Goal: Task Accomplishment & Management: Complete application form

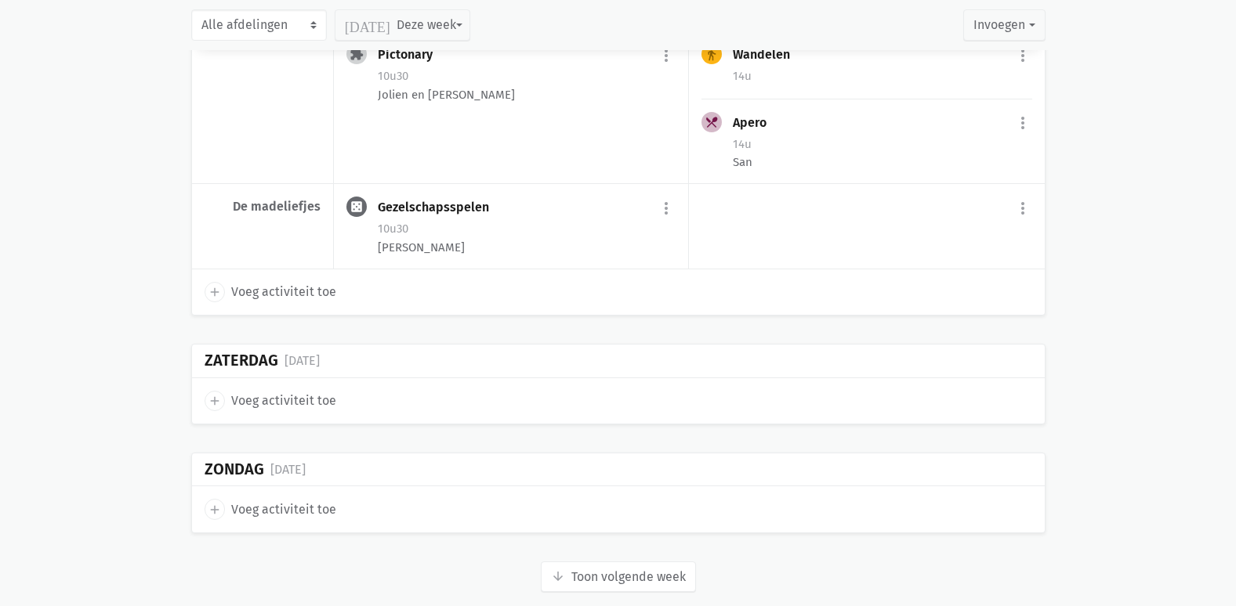
scroll to position [3913, 0]
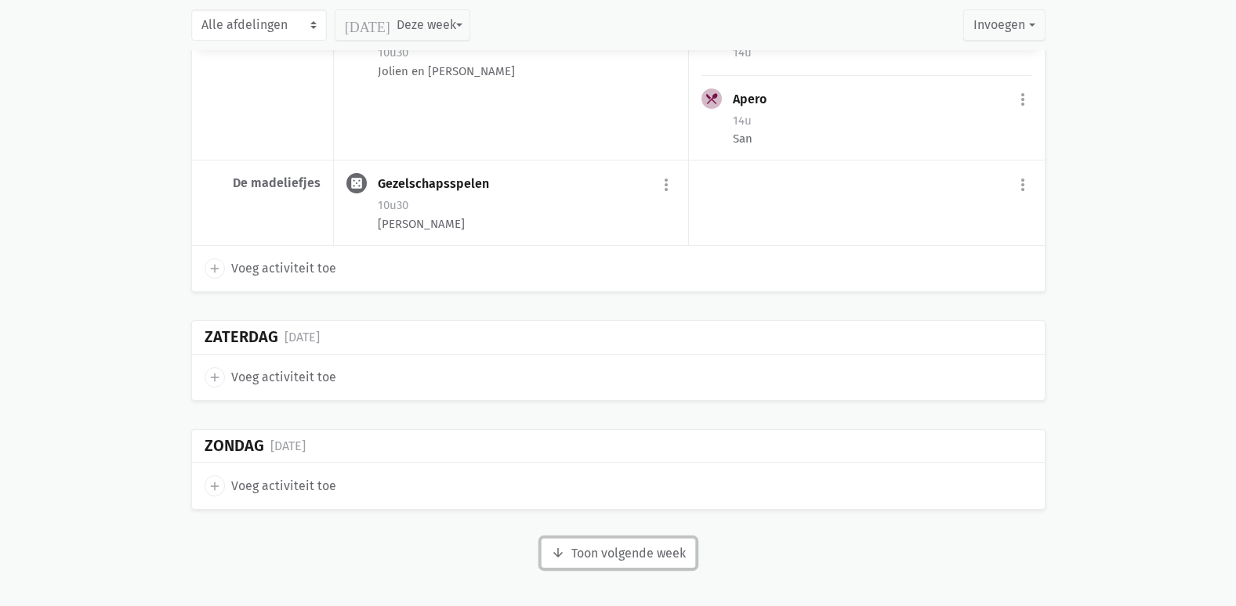
click at [649, 561] on button "arrow_downward Week wordt geladen Toon volgende week" at bounding box center [618, 553] width 155 height 31
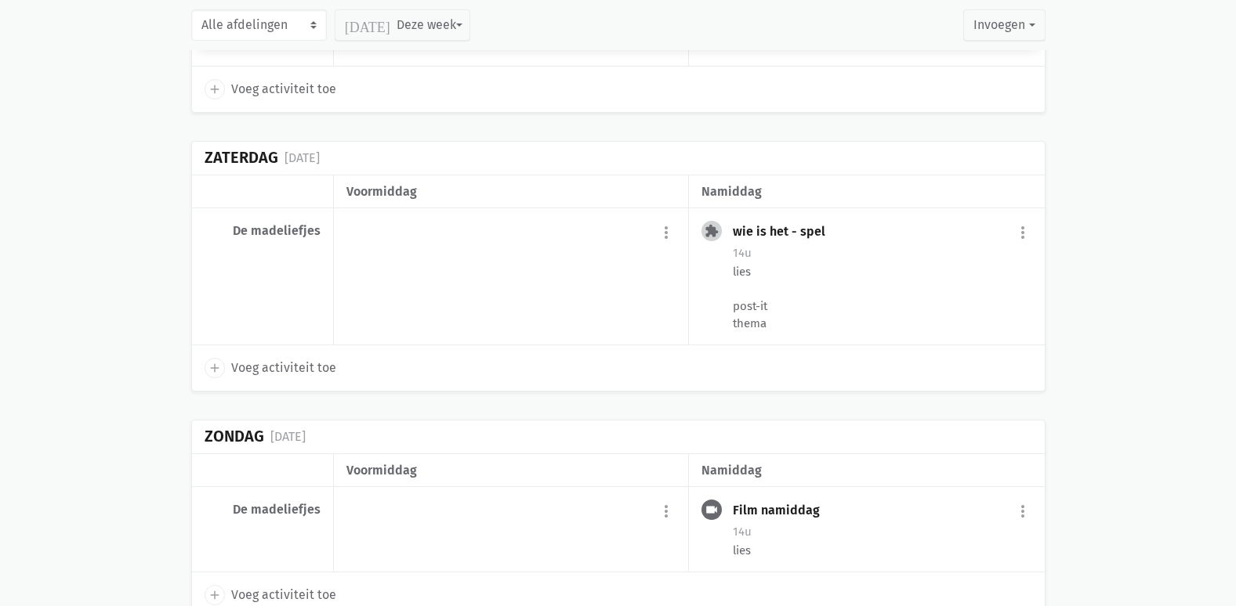
scroll to position [6668, 0]
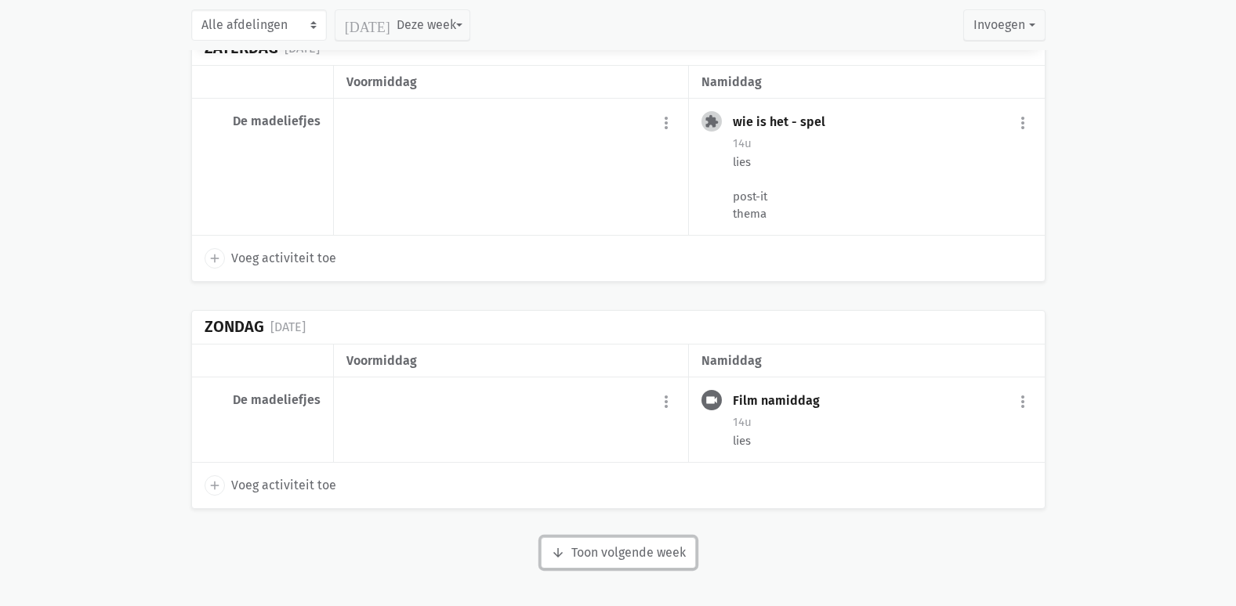
click at [644, 557] on button "arrow_downward Week wordt geladen Toon volgende week" at bounding box center [618, 553] width 155 height 31
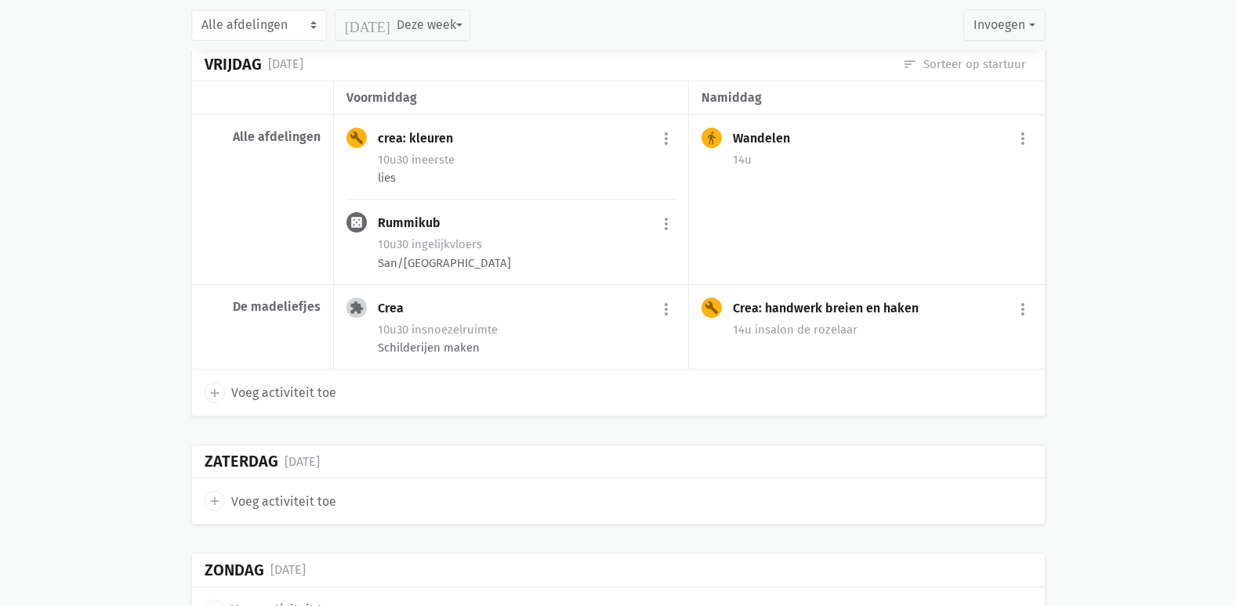
scroll to position [8878, 0]
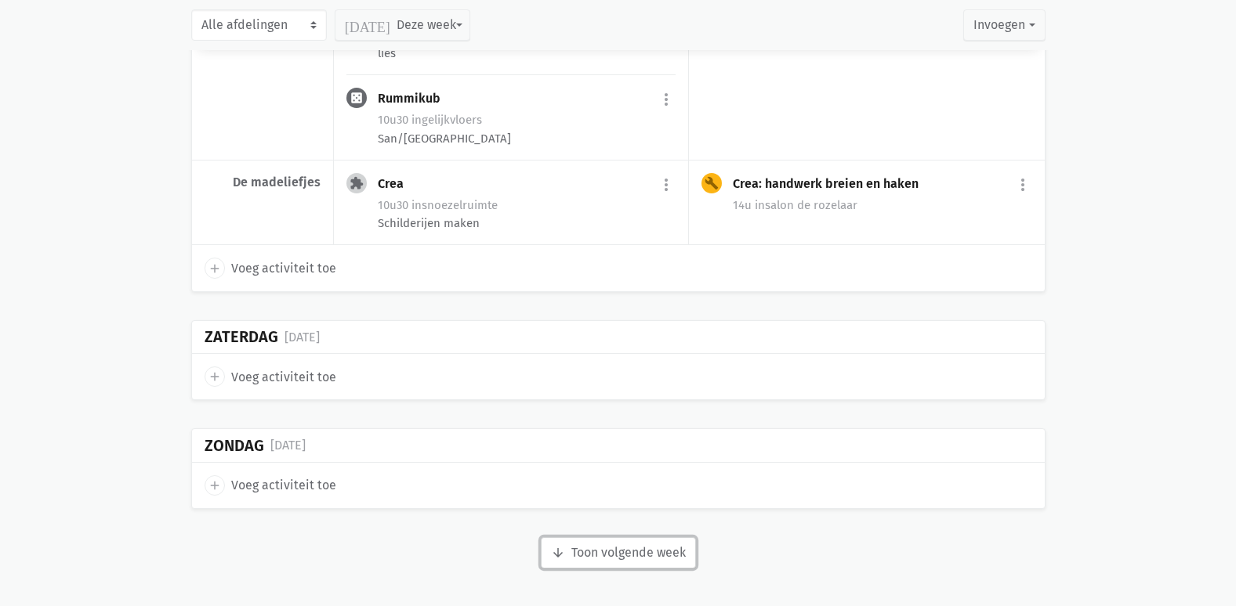
click at [643, 542] on button "arrow_downward Week wordt geladen Toon volgende week" at bounding box center [618, 553] width 155 height 31
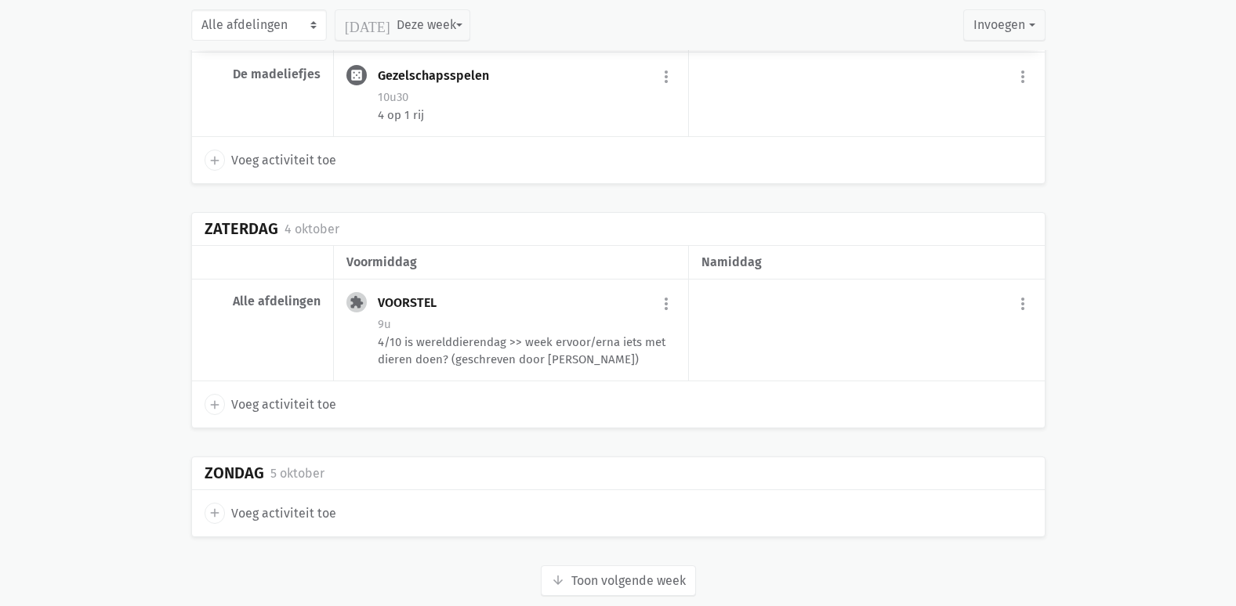
scroll to position [11037, 0]
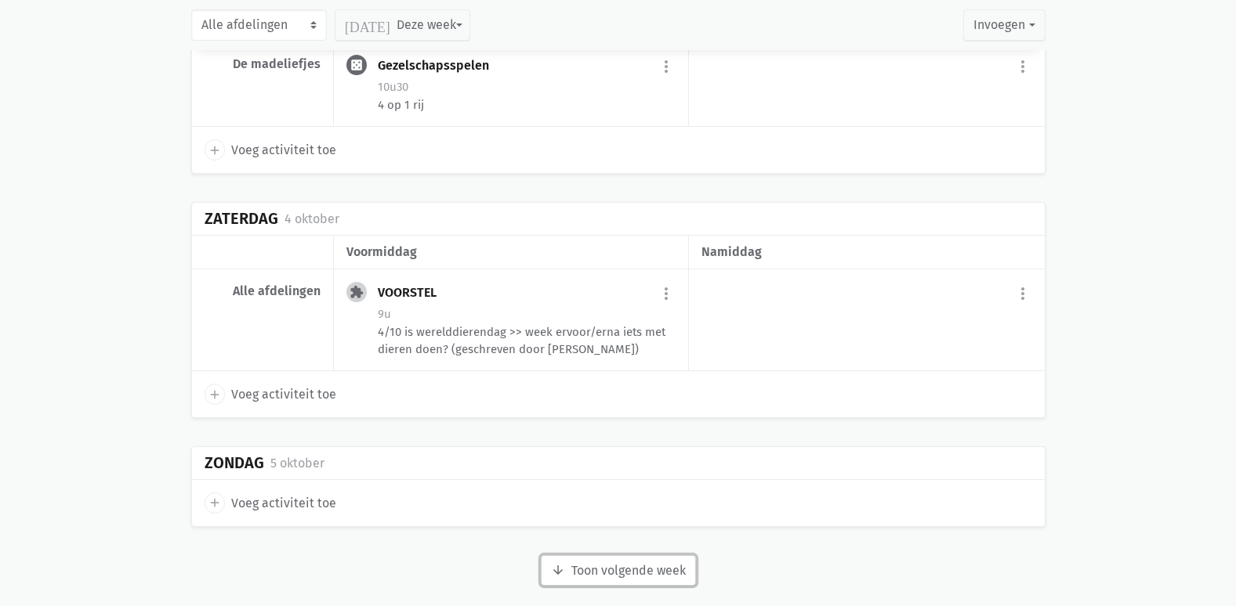
click at [617, 556] on button "arrow_downward Week wordt geladen Toon volgende week" at bounding box center [618, 571] width 155 height 31
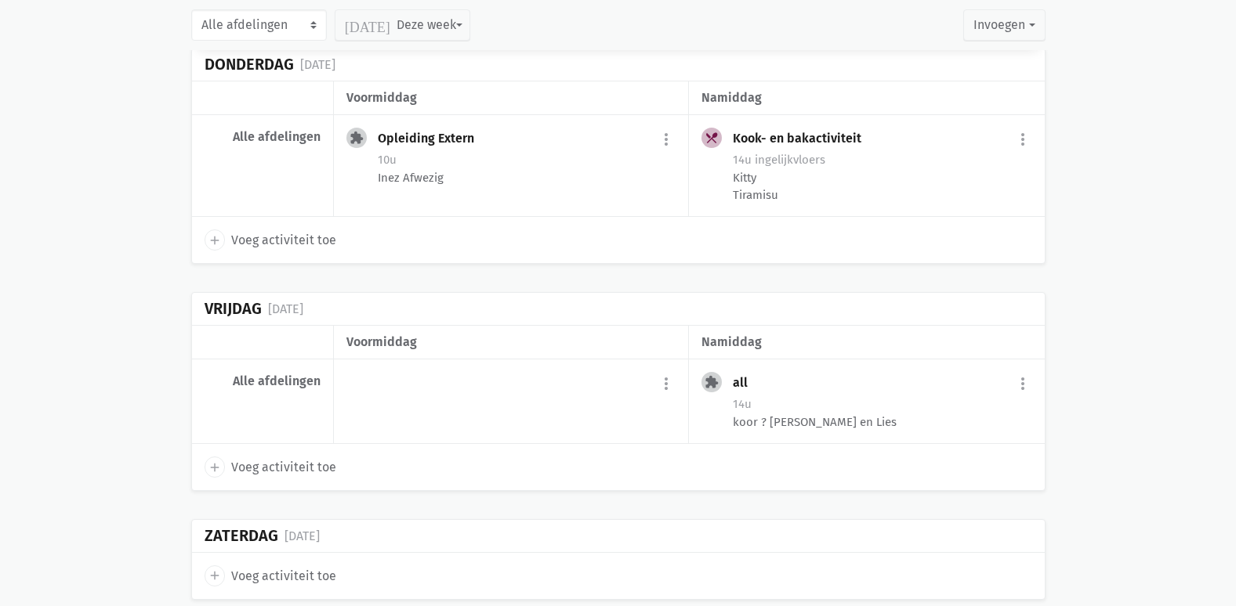
scroll to position [12499, 0]
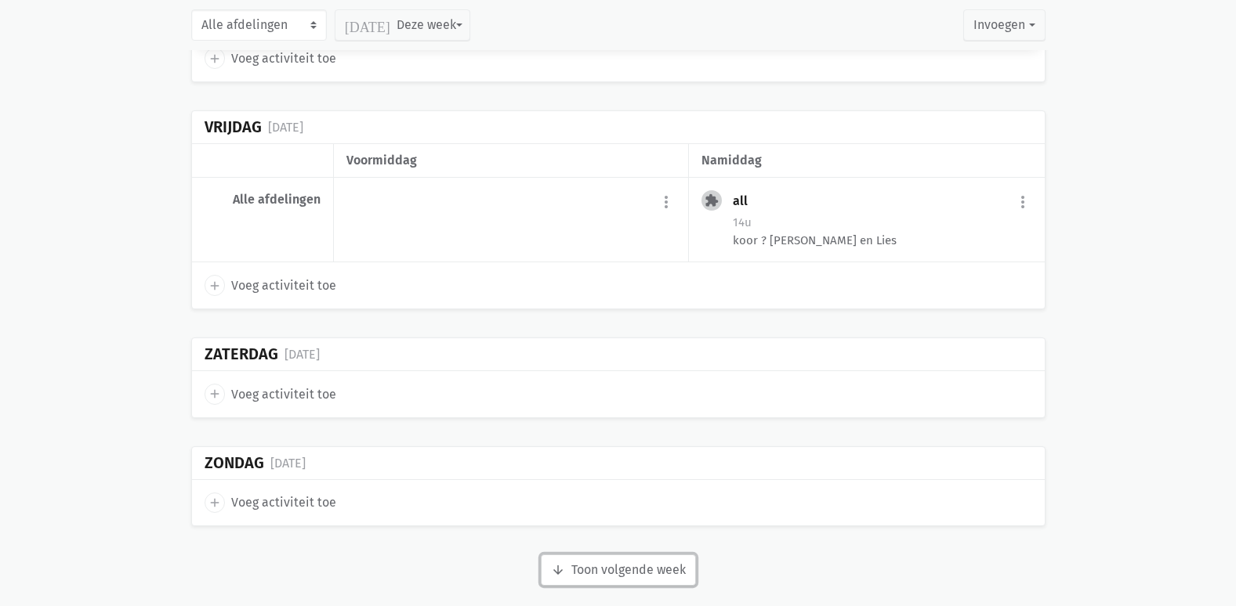
click at [664, 556] on button "arrow_downward Week wordt geladen Toon volgende week" at bounding box center [618, 570] width 155 height 31
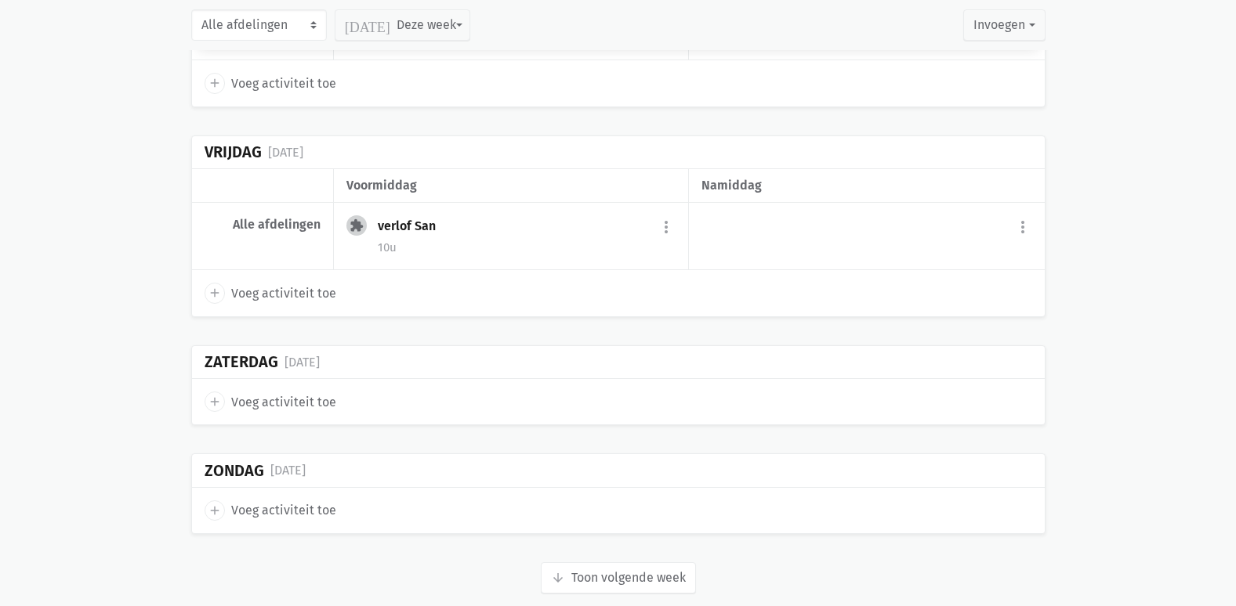
scroll to position [13942, 0]
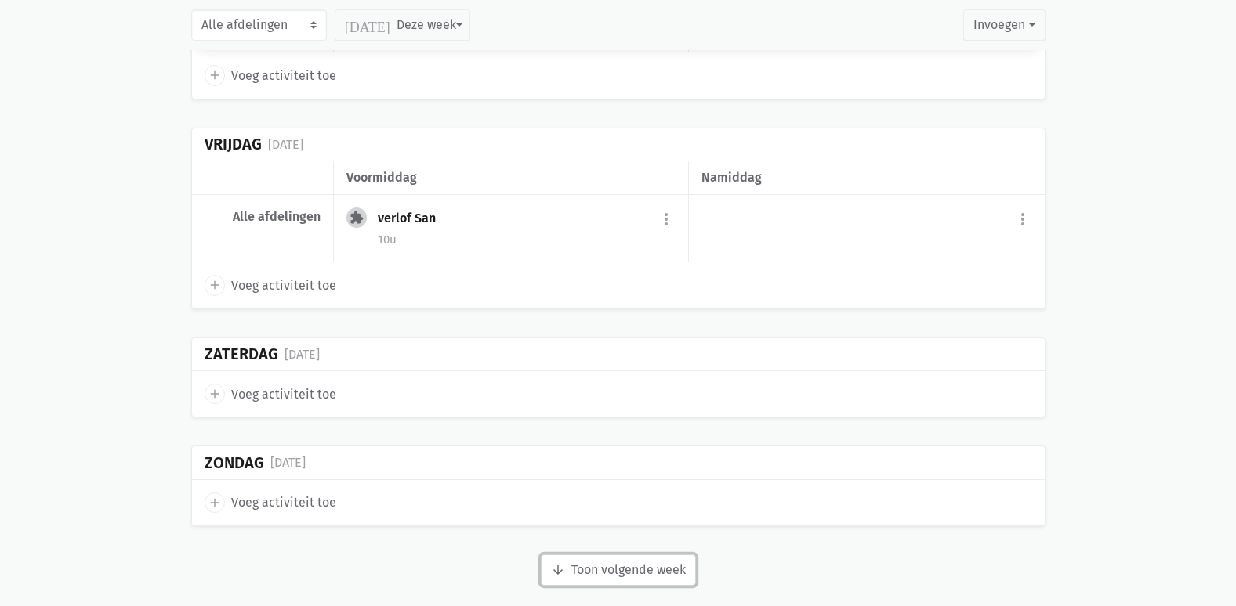
click at [635, 559] on button "arrow_downward Week wordt geladen Toon volgende week" at bounding box center [618, 570] width 155 height 31
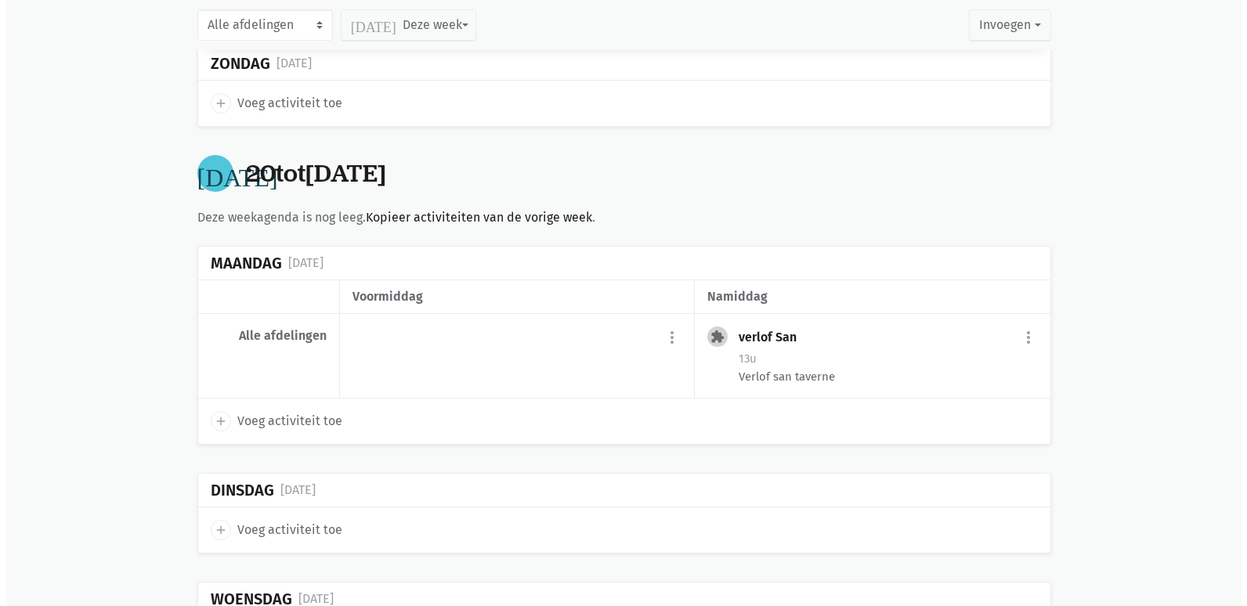
scroll to position [14412, 0]
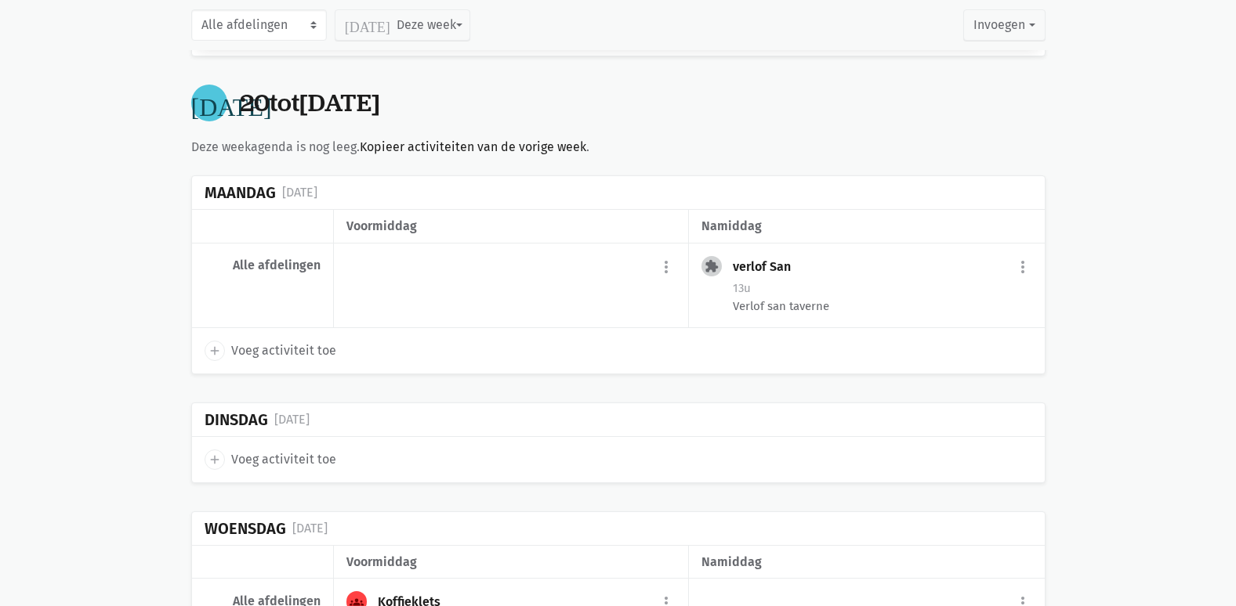
click at [296, 341] on span "Voeg activiteit toe" at bounding box center [283, 351] width 105 height 20
select select "14:00"
select select "15:00"
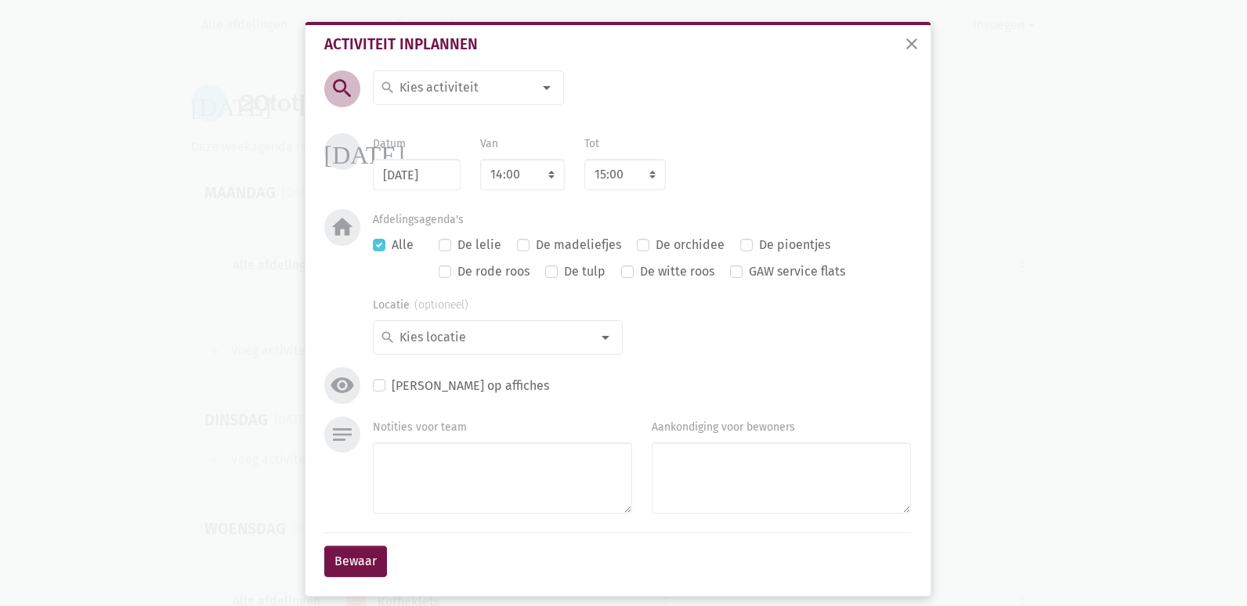
click at [438, 93] on input at bounding box center [465, 88] width 136 height 20
type input "voorste"
click at [450, 115] on label "VOORSTEL" at bounding box center [428, 119] width 59 height 20
click at [500, 172] on select "7:00 7:15 7:30 7:45 8:00 8:15 8:30 8:45 9:00 9:15 9:30 9:45 10:00 10:15 10:30 1…" at bounding box center [522, 174] width 85 height 31
select select "9:00"
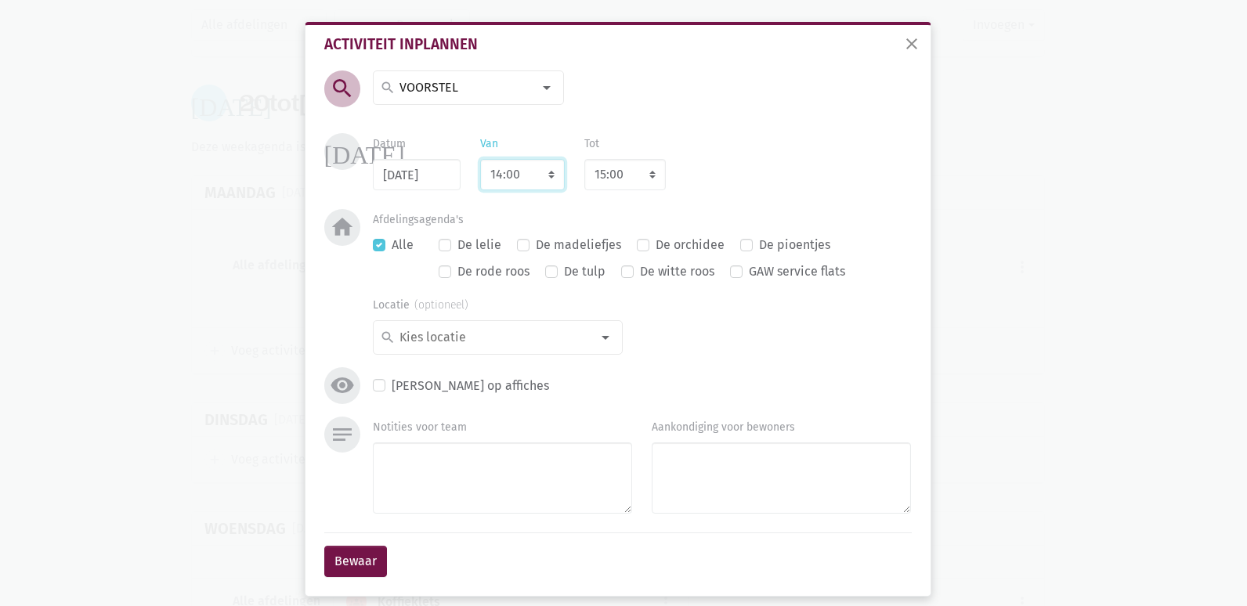
click at [480, 159] on select "7:00 7:15 7:30 7:45 8:00 8:15 8:30 8:45 9:00 9:15 9:30 9:45 10:00 10:15 10:30 1…" at bounding box center [522, 174] width 85 height 31
click at [465, 469] on textarea "Notities voor team" at bounding box center [502, 478] width 259 height 71
select select "10:00"
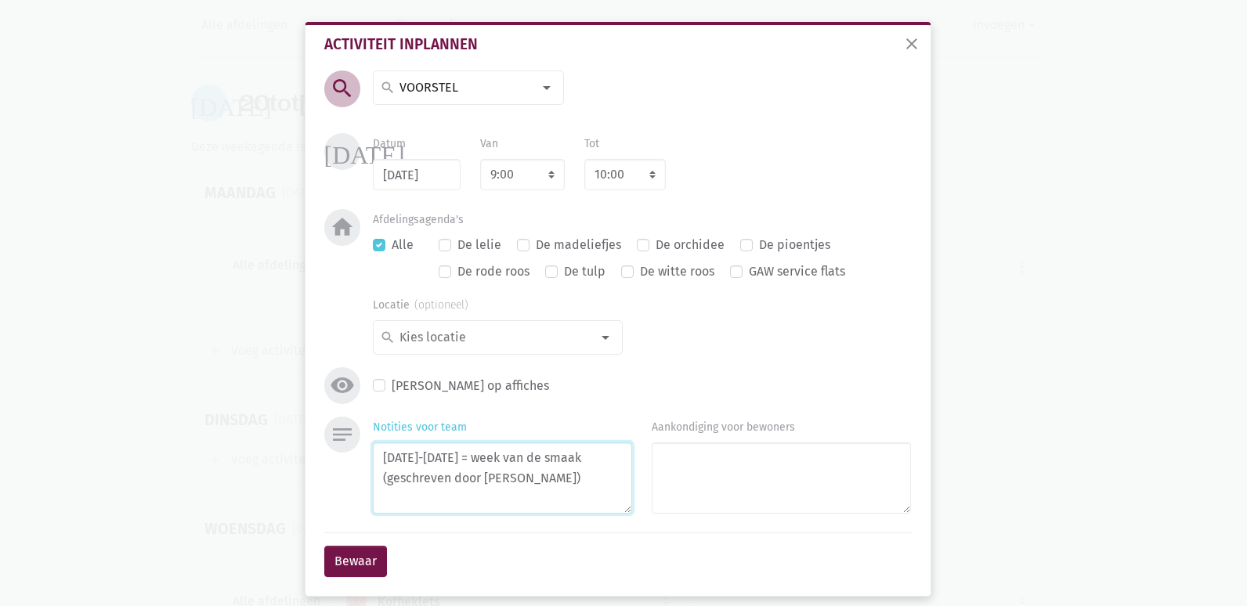
drag, startPoint x: 456, startPoint y: 458, endPoint x: 436, endPoint y: 455, distance: 20.5
click at [436, 455] on textarea "[DATE]-[DATE] = week van de smaak (geschreven door [PERSON_NAME])" at bounding box center [502, 478] width 259 height 71
drag, startPoint x: 476, startPoint y: 457, endPoint x: 380, endPoint y: 460, distance: 95.6
click at [380, 460] on textarea "[DATE]-[DATE] = week van de smaak (geschreven door [PERSON_NAME])" at bounding box center [502, 478] width 259 height 71
drag, startPoint x: 403, startPoint y: 458, endPoint x: 461, endPoint y: 461, distance: 58.1
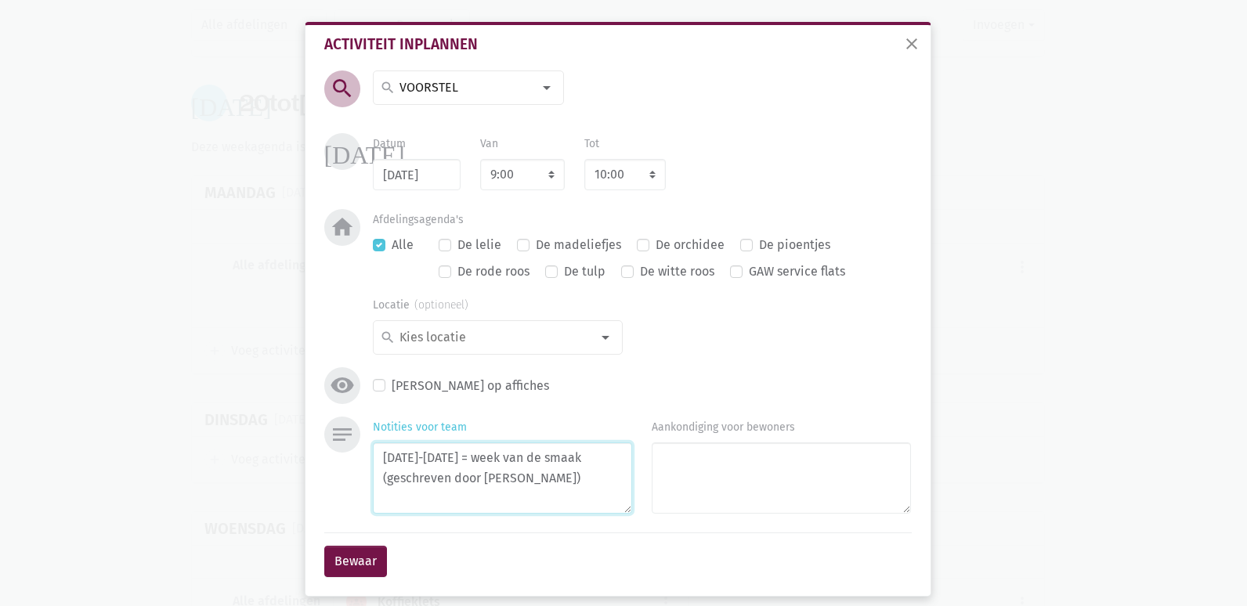
click at [404, 458] on textarea "[DATE]-[DATE] = week van de smaak (geschreven door [PERSON_NAME])" at bounding box center [502, 478] width 259 height 71
click at [447, 457] on textarea "[DATE]-[DATE] = week van de smaak (geschreven door [PERSON_NAME])" at bounding box center [502, 478] width 259 height 71
drag, startPoint x: 454, startPoint y: 457, endPoint x: 279, endPoint y: 458, distance: 175.5
click at [279, 458] on div "close Activiteit inplannen search search [DATE] 2de handswinkel [GEOGRAPHIC_DAT…" at bounding box center [623, 303] width 1247 height 606
type textarea "deze week = week van de smaak (geschreven door [PERSON_NAME])"
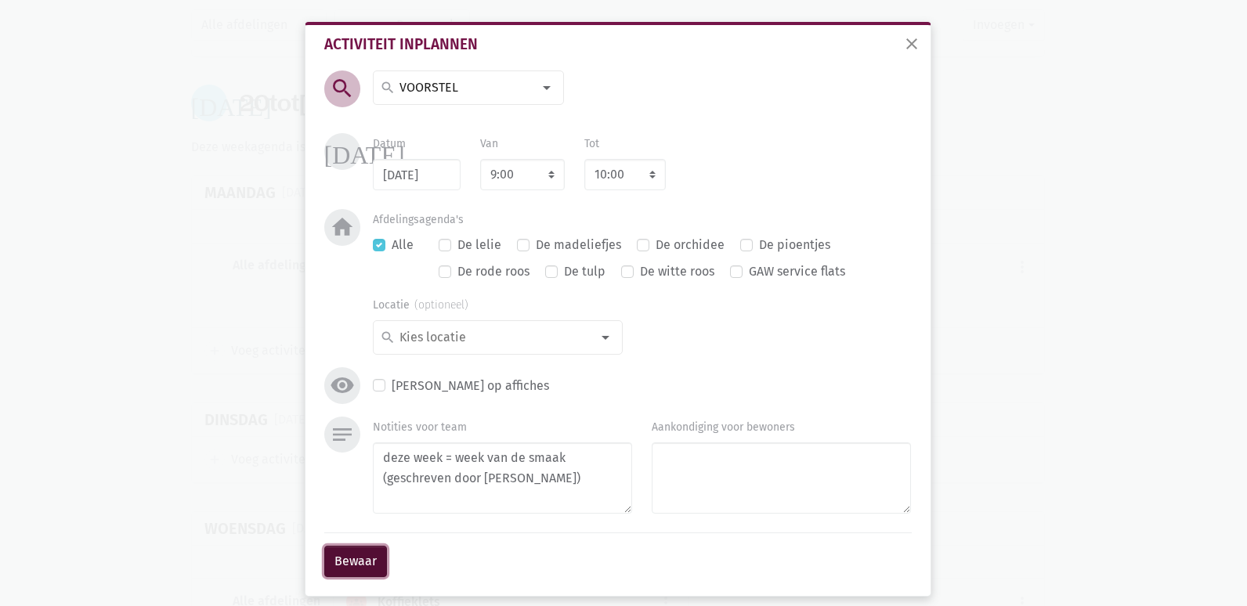
click at [342, 566] on button "Bewaar" at bounding box center [355, 561] width 63 height 31
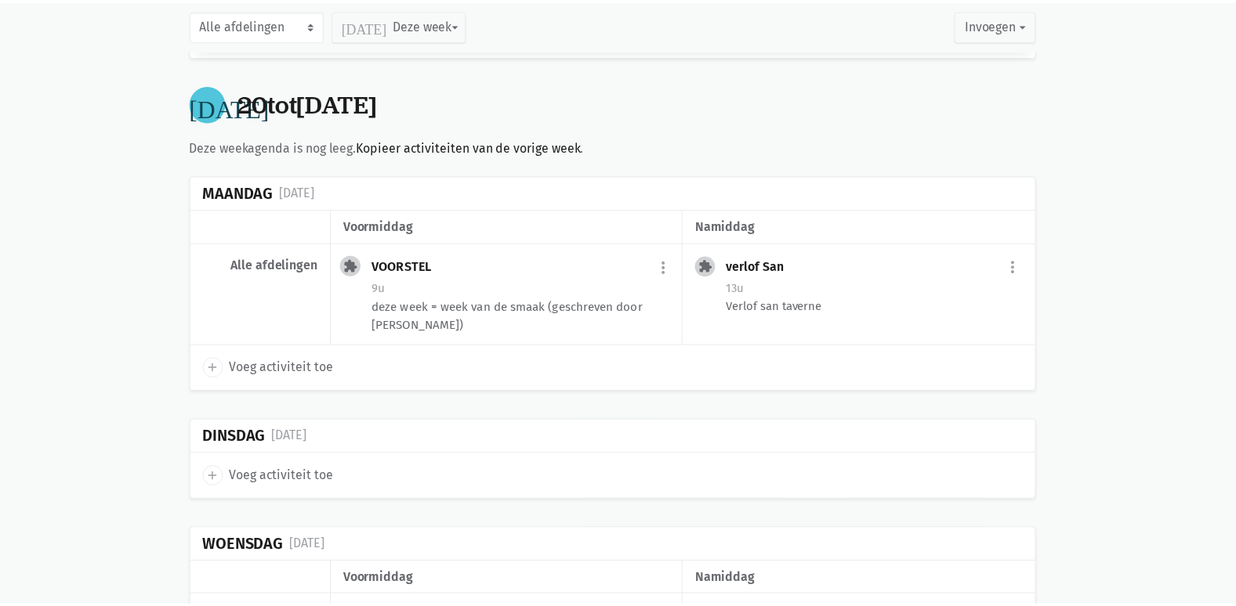
scroll to position [14329, 0]
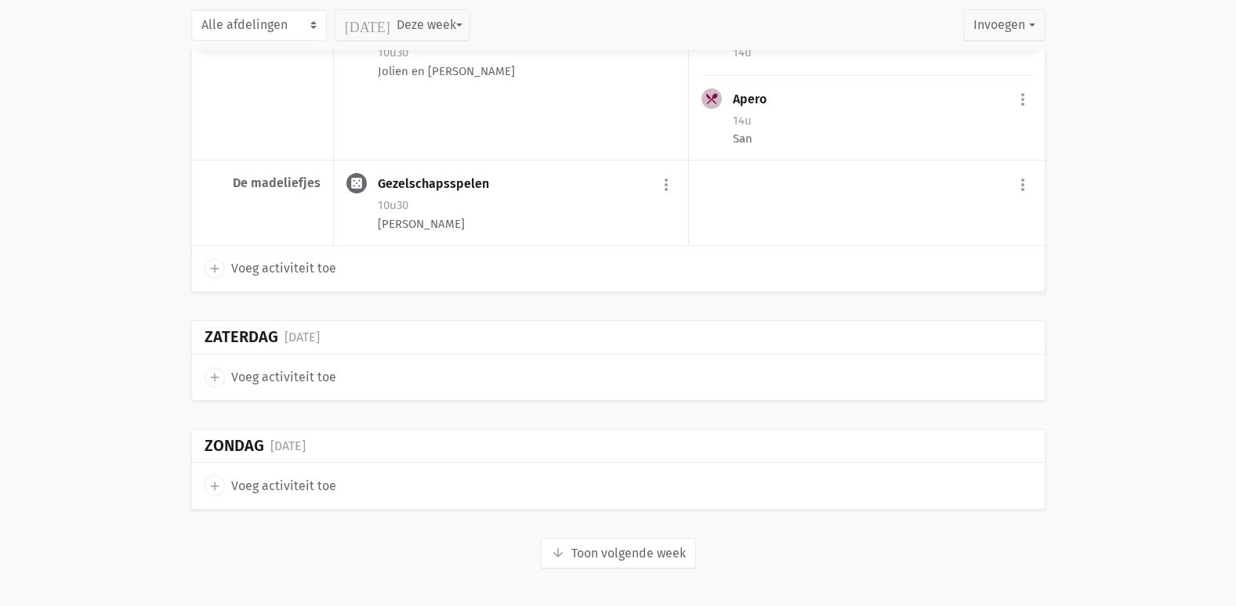
scroll to position [3913, 0]
click at [613, 538] on button "arrow_downward Week wordt geladen Toon volgende week" at bounding box center [618, 553] width 155 height 31
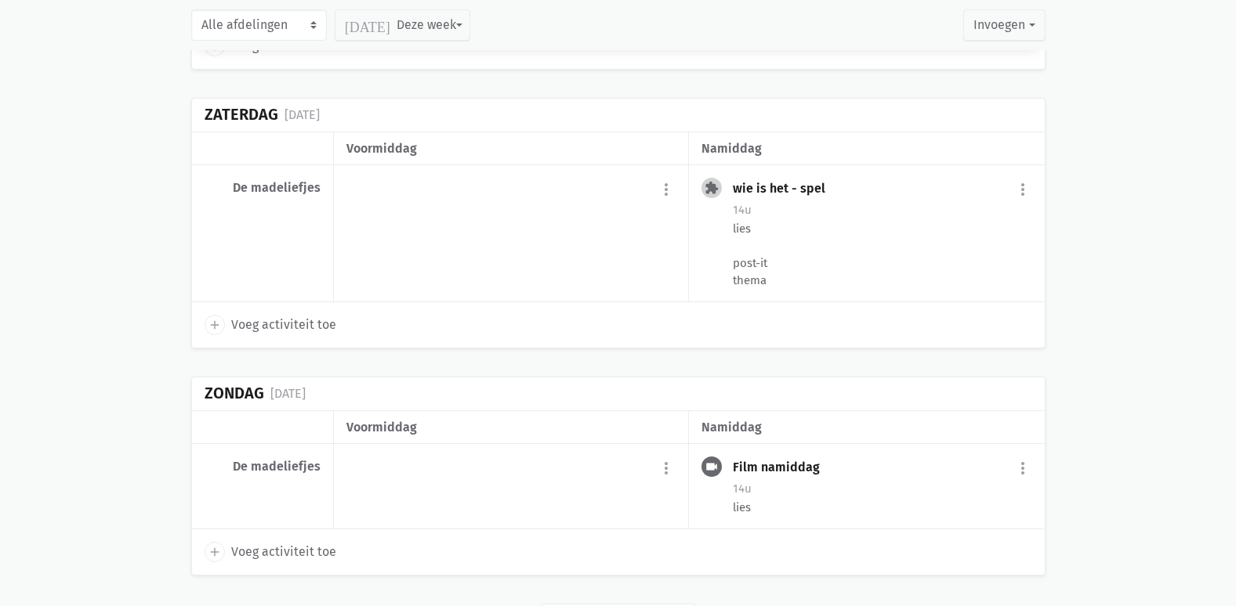
scroll to position [6668, 0]
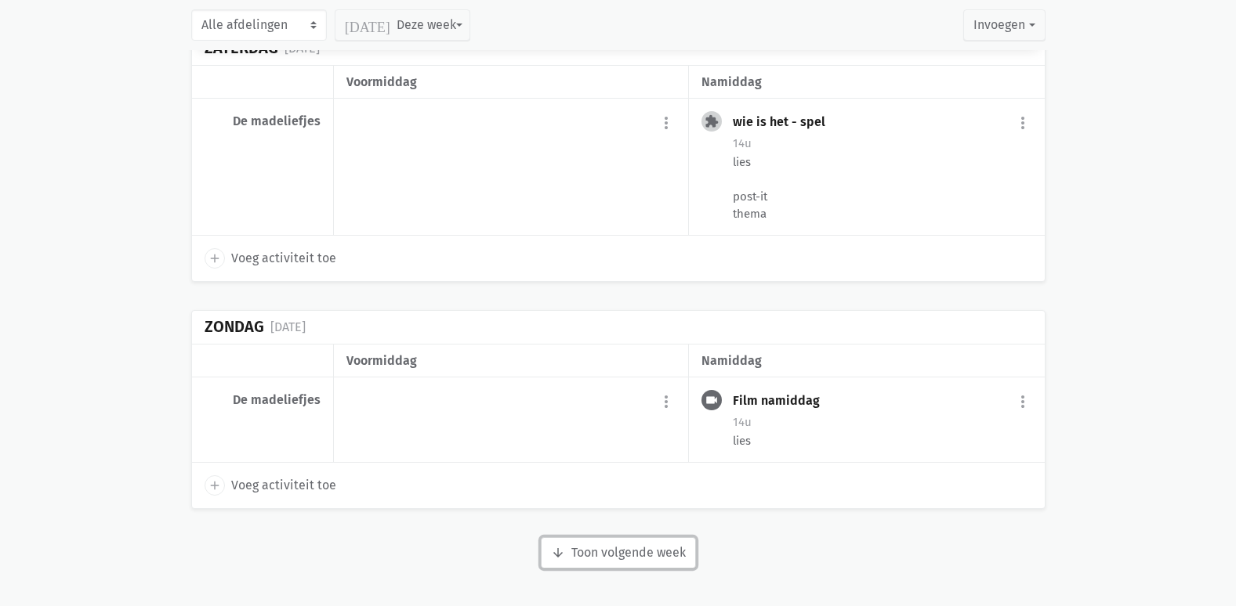
click at [628, 550] on button "arrow_downward Week wordt geladen Toon volgende week" at bounding box center [618, 553] width 155 height 31
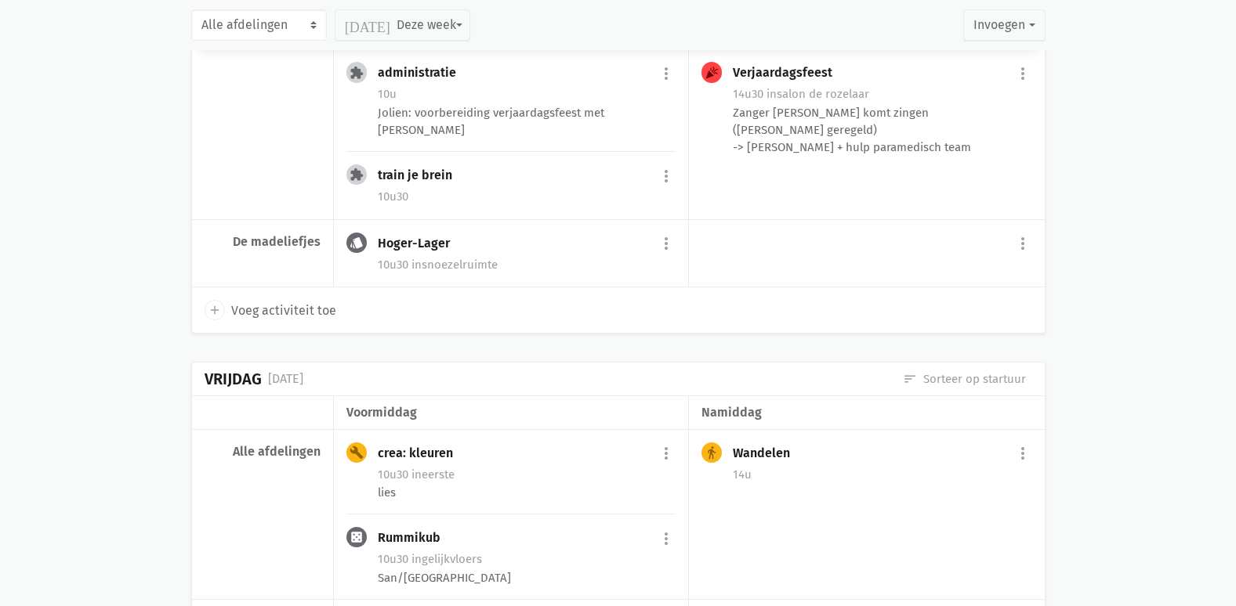
scroll to position [8878, 0]
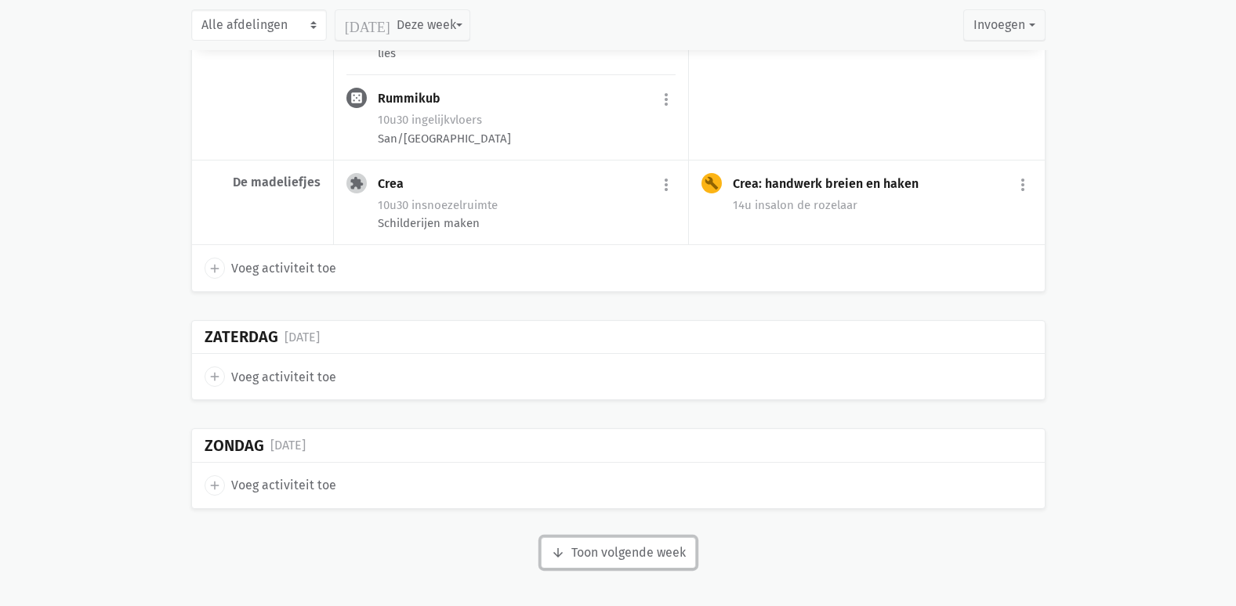
click at [614, 550] on button "arrow_downward Week wordt geladen Toon volgende week" at bounding box center [618, 553] width 155 height 31
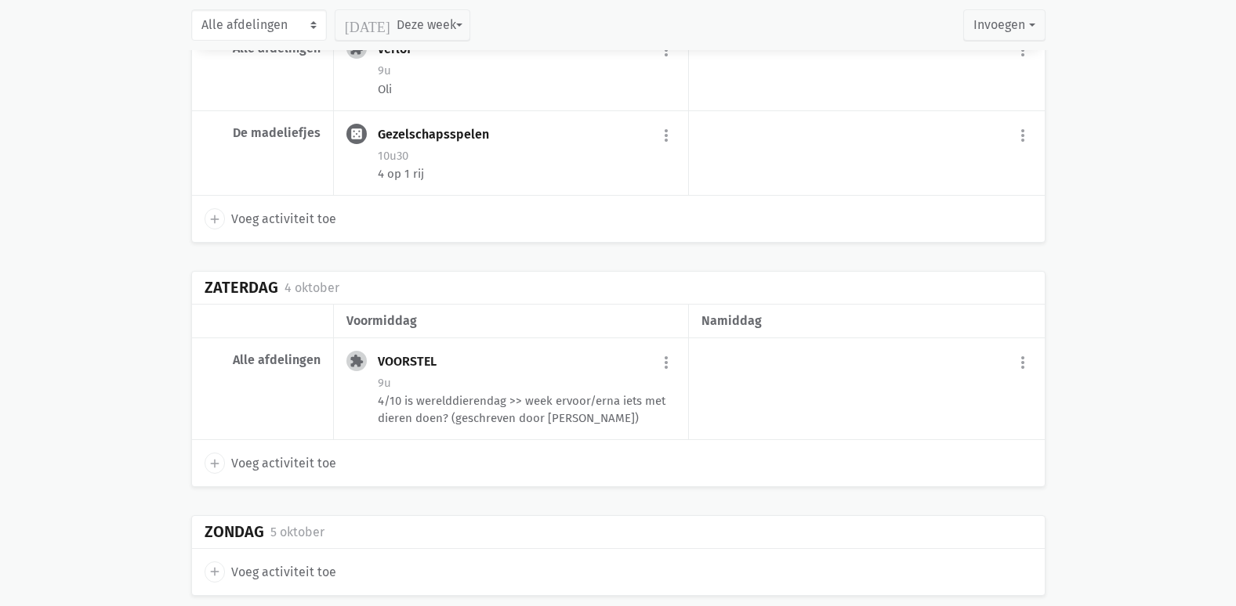
scroll to position [11037, 0]
